Goal: Task Accomplishment & Management: Complete application form

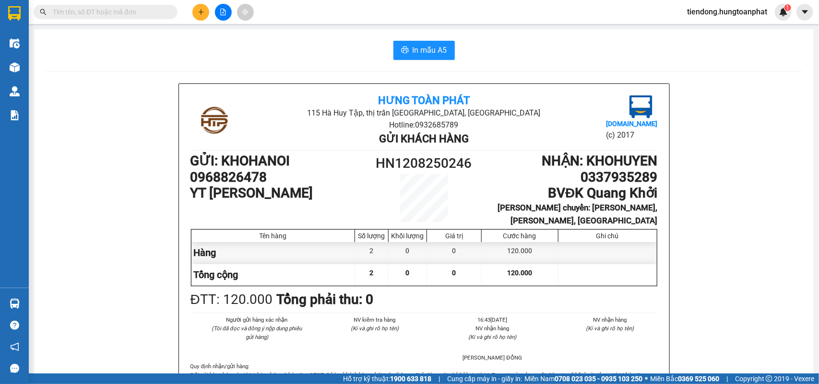
click at [111, 13] on input "text" at bounding box center [109, 12] width 113 height 11
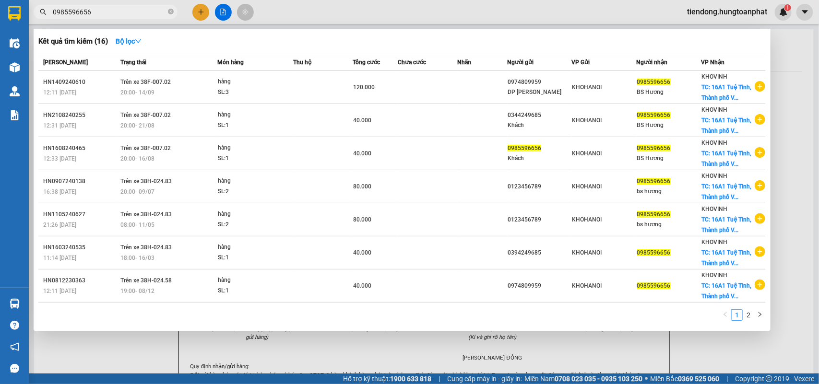
type input "0985596656"
drag, startPoint x: 815, startPoint y: 123, endPoint x: 819, endPoint y: 145, distance: 22.9
click at [819, 145] on div at bounding box center [409, 192] width 819 height 384
click at [133, 10] on input "0985596656" at bounding box center [109, 12] width 113 height 11
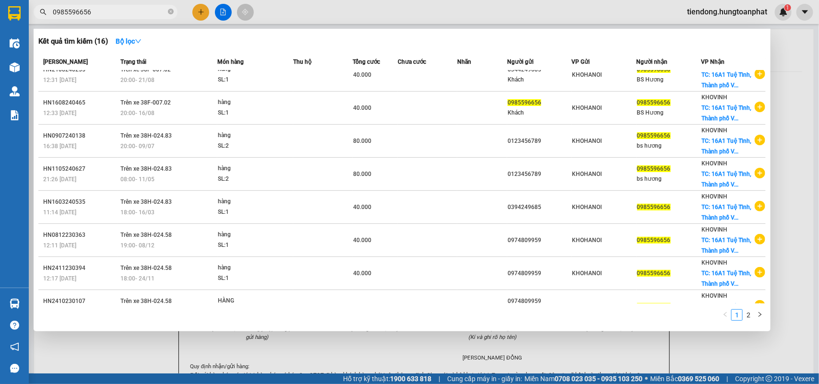
scroll to position [28, 0]
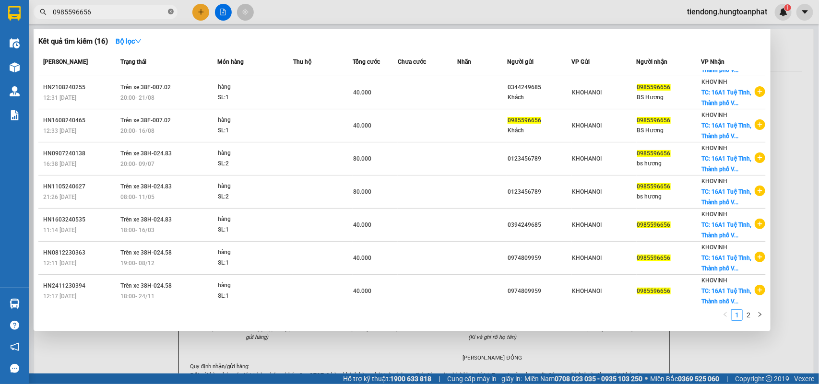
drag, startPoint x: 171, startPoint y: 11, endPoint x: 152, endPoint y: 14, distance: 19.1
click at [172, 11] on icon "close-circle" at bounding box center [171, 12] width 6 height 6
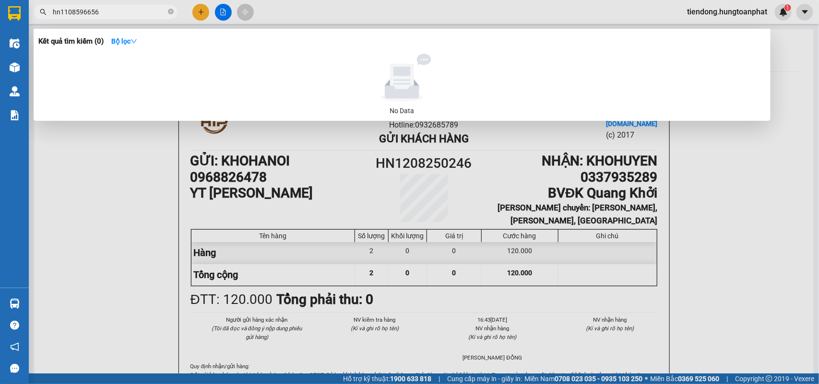
click at [61, 14] on input "hn1108596656" at bounding box center [109, 12] width 113 height 11
click at [120, 11] on input "HN1108596656" at bounding box center [109, 12] width 113 height 11
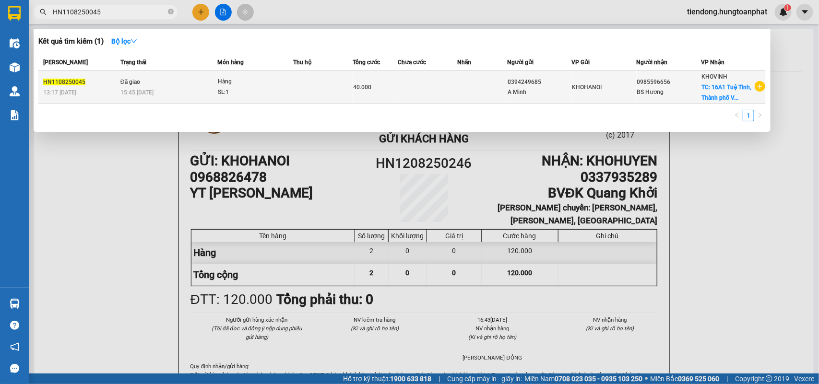
type input "HN1108250045"
click at [713, 94] on span "TC: 16A1 Tuệ Tĩnh, Thành phố V..." at bounding box center [726, 92] width 50 height 17
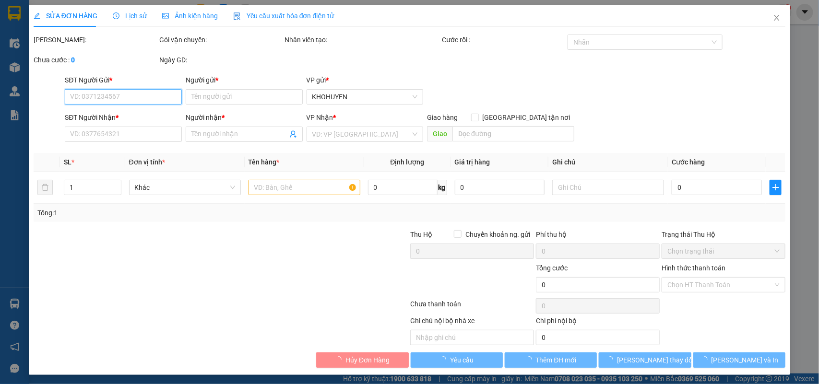
type input "0394249685"
type input "A Minh"
type input "0985596656"
type input "BS Hương"
checkbox input "true"
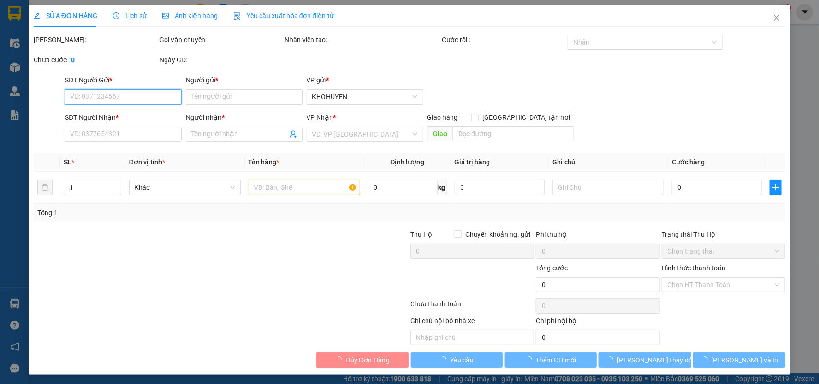
type input "16A1 Tuệ Tĩnh, [GEOGRAPHIC_DATA]"
type input "40.000"
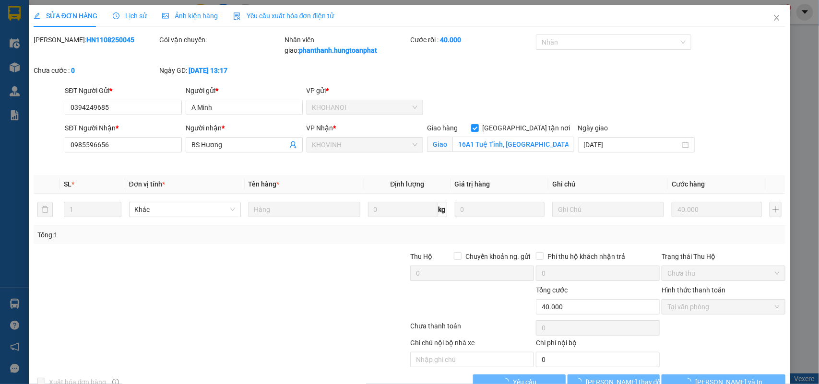
click at [119, 15] on span "Lịch sử" at bounding box center [130, 16] width 34 height 8
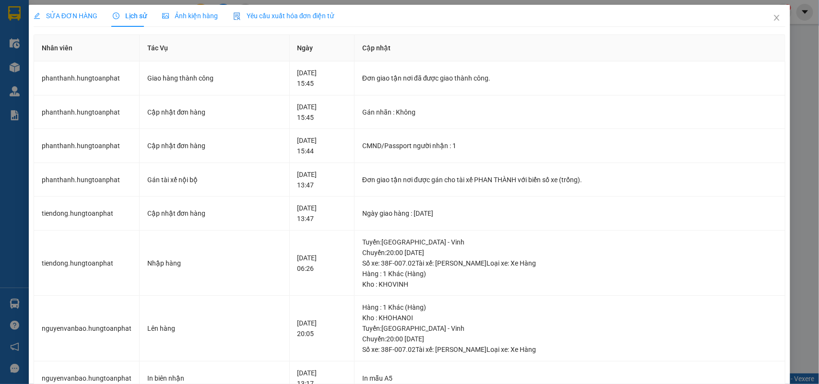
click at [203, 15] on span "Ảnh kiện hàng" at bounding box center [190, 16] width 56 height 8
